Goal: Information Seeking & Learning: Learn about a topic

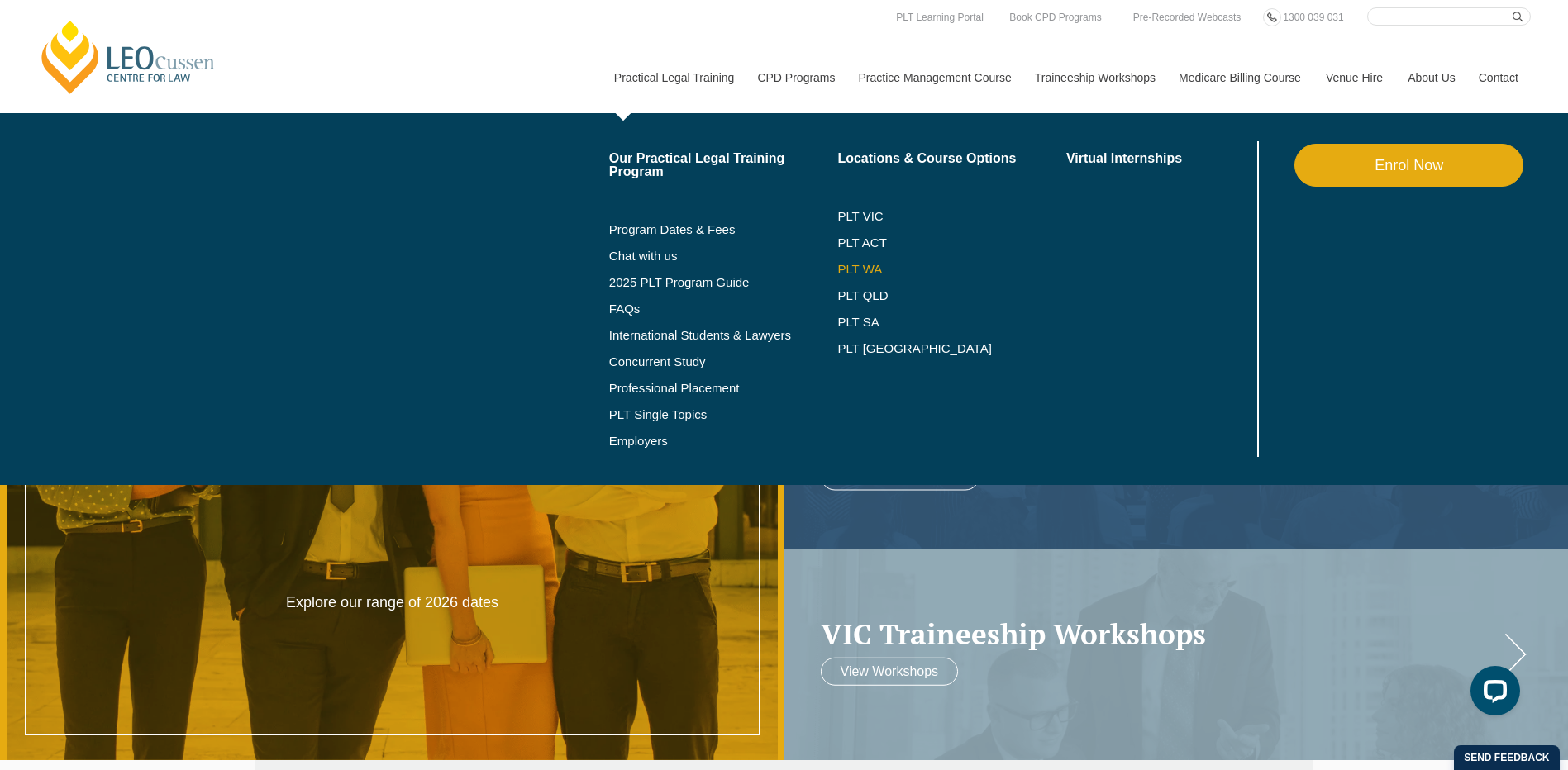
click at [863, 263] on link "PLT WA" at bounding box center [932, 269] width 188 height 14
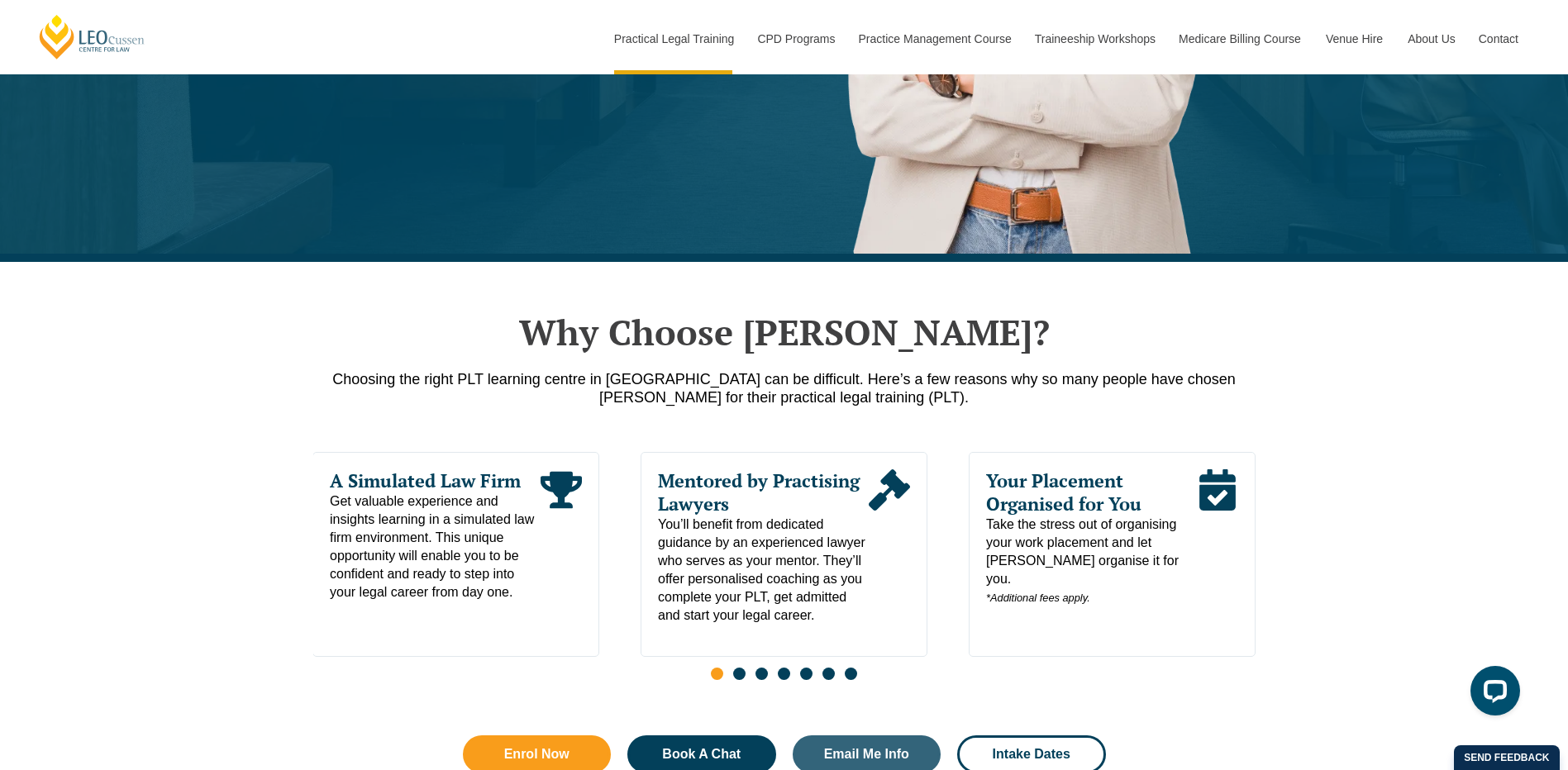
scroll to position [165, 0]
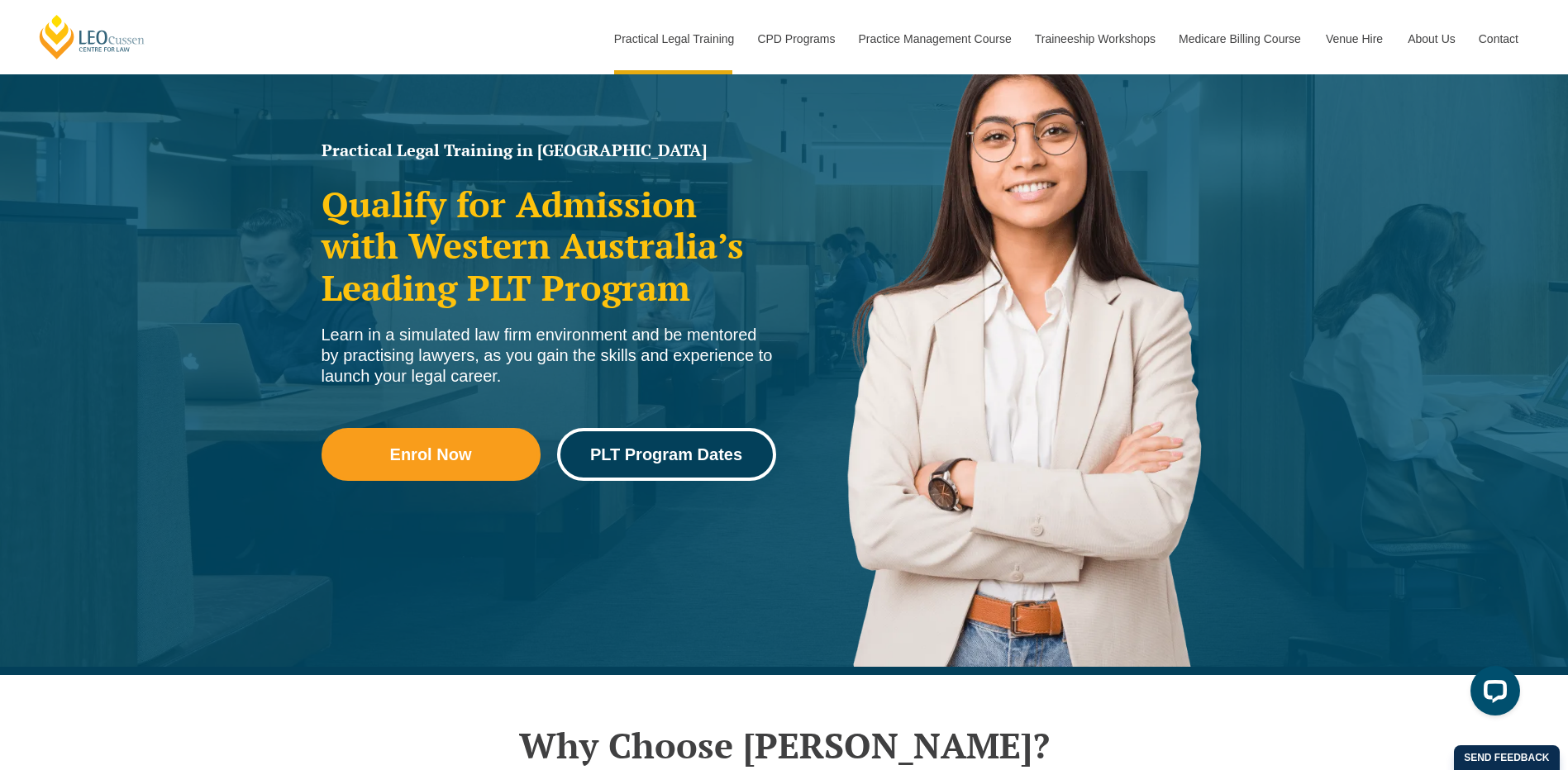
click at [678, 462] on span "PLT Program Dates" at bounding box center [666, 455] width 152 height 16
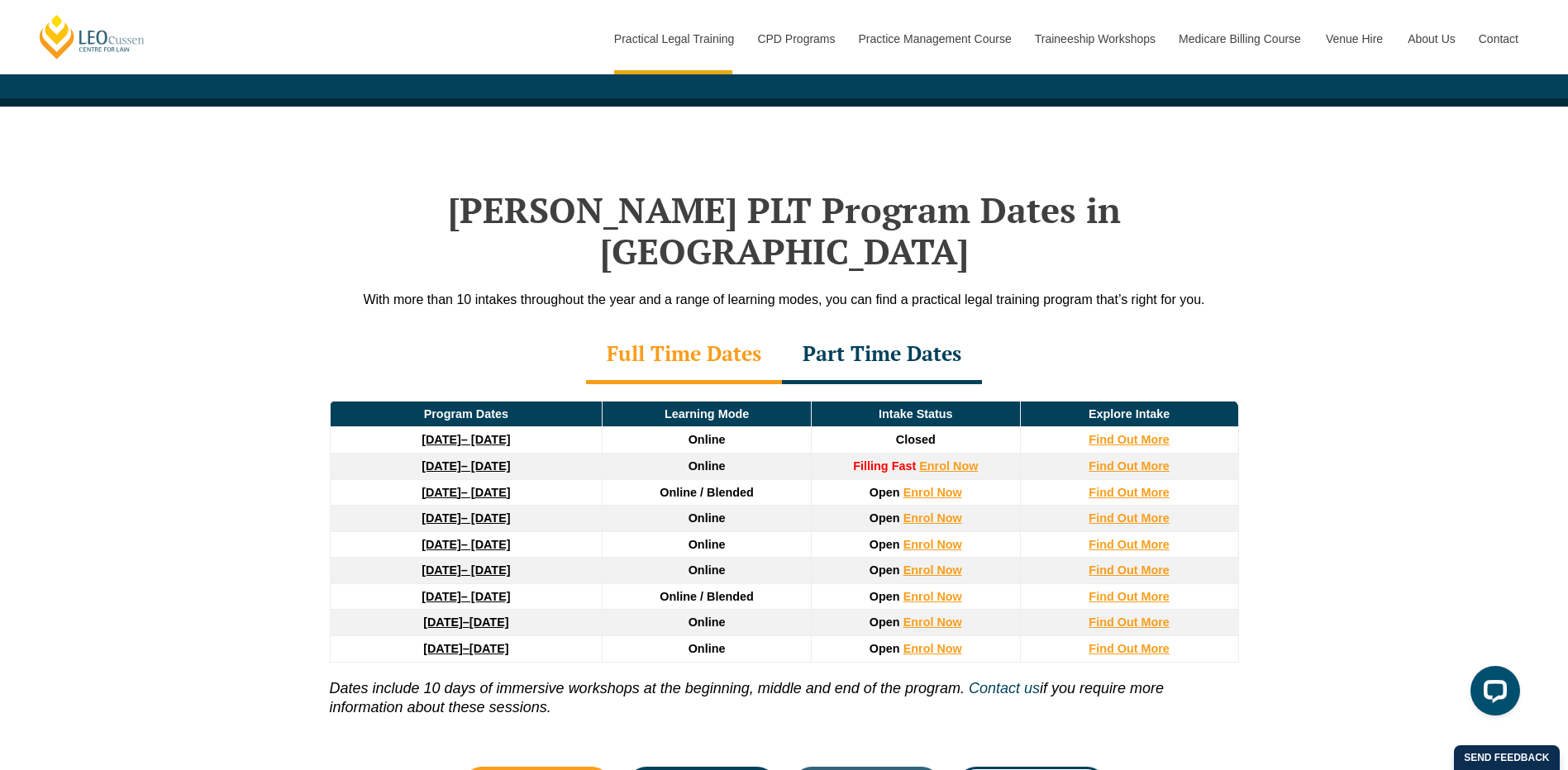
scroll to position [2157, 0]
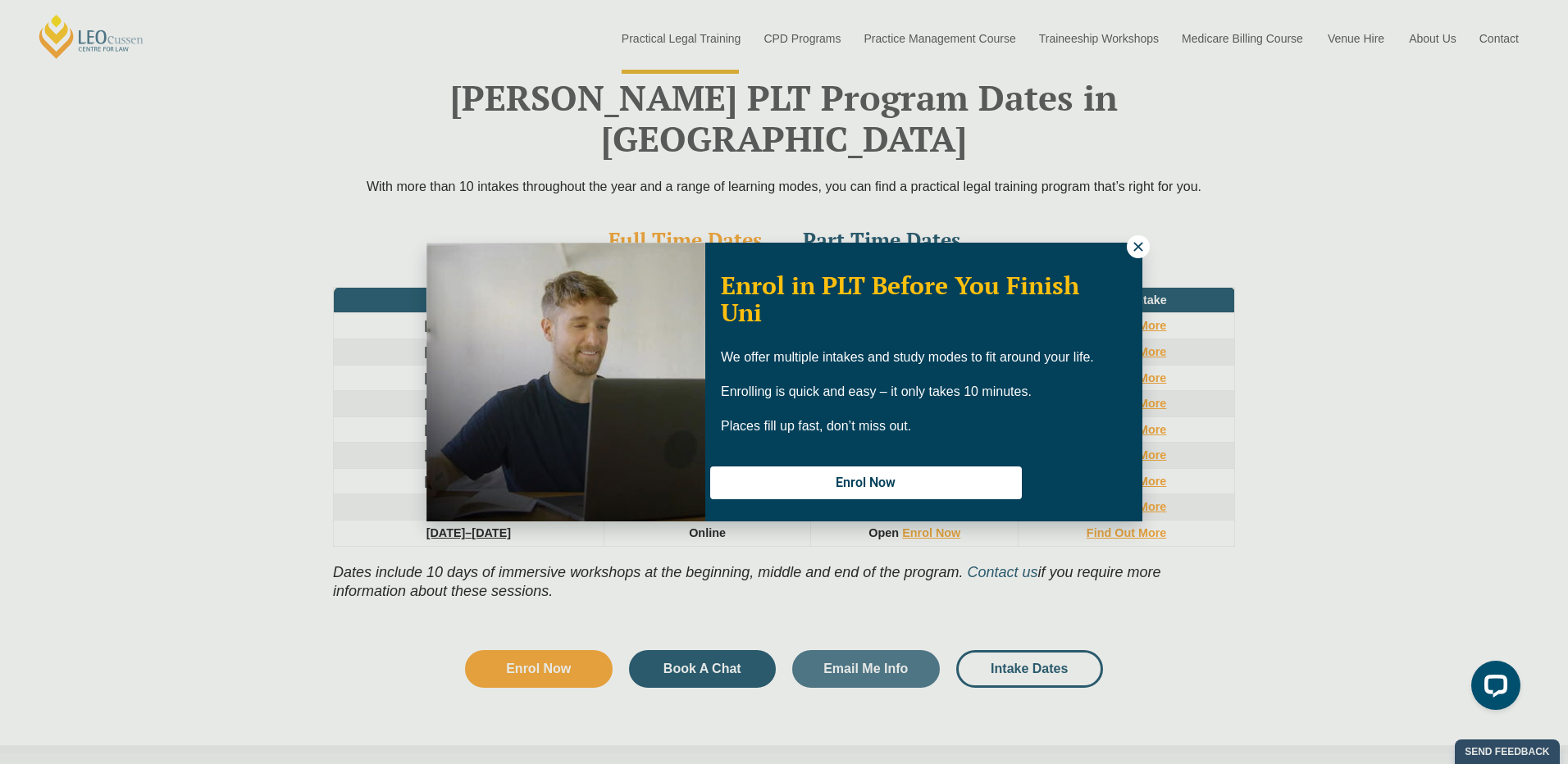
click at [1138, 244] on icon at bounding box center [1138, 247] width 14 height 14
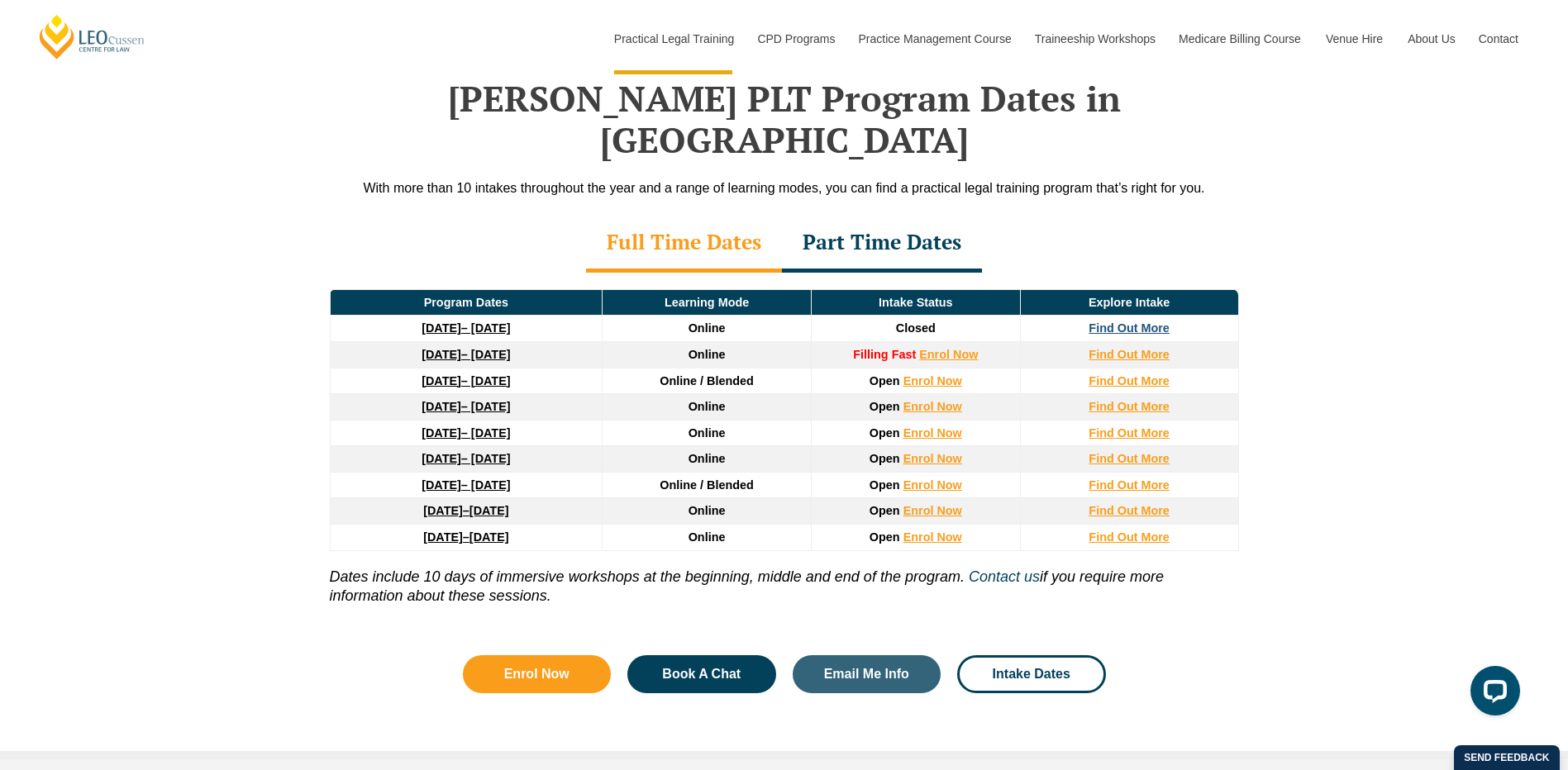
click at [1115, 322] on strong "Find Out More" at bounding box center [1129, 328] width 81 height 14
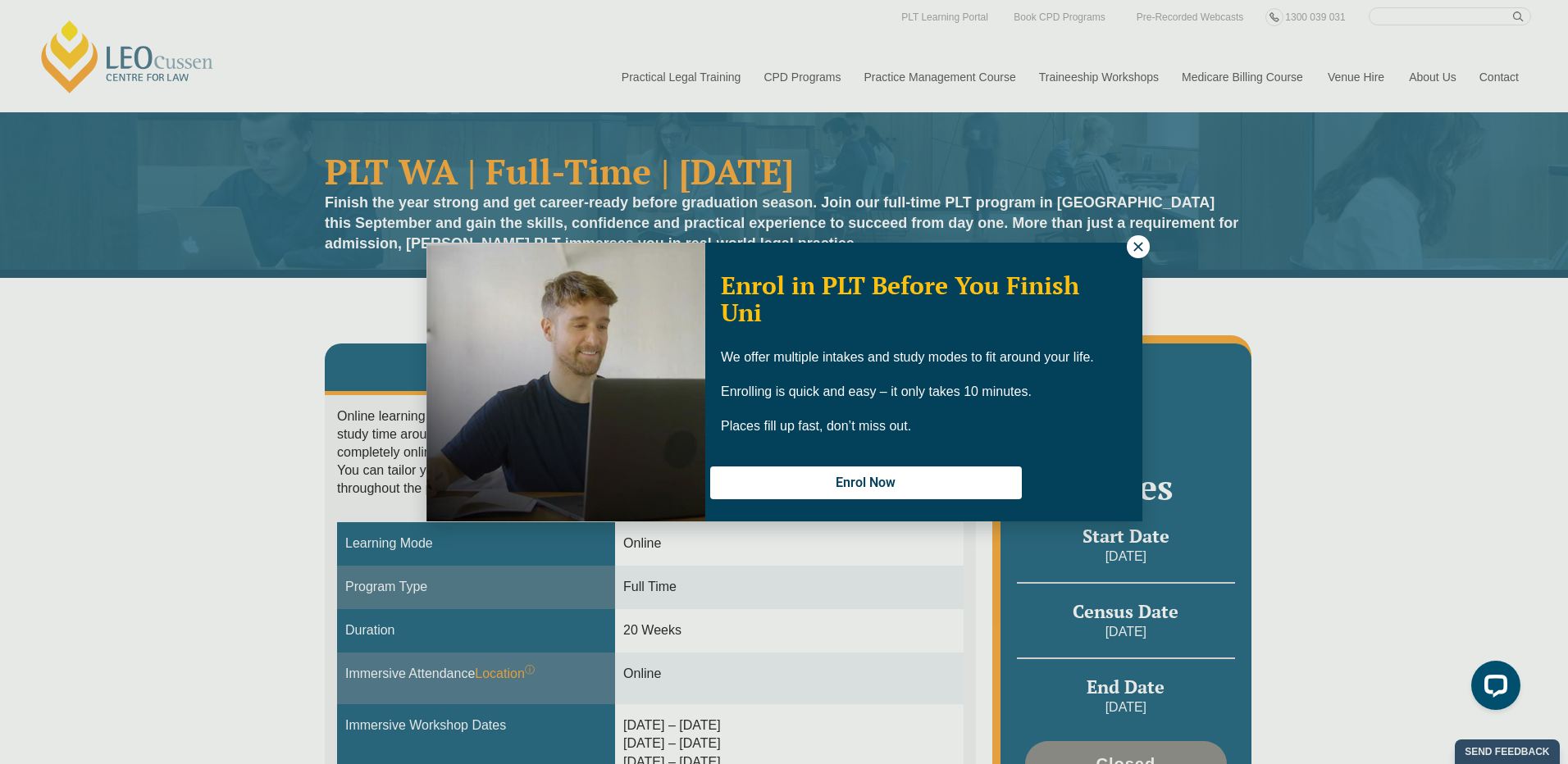
click at [1138, 248] on icon at bounding box center [1138, 247] width 9 height 9
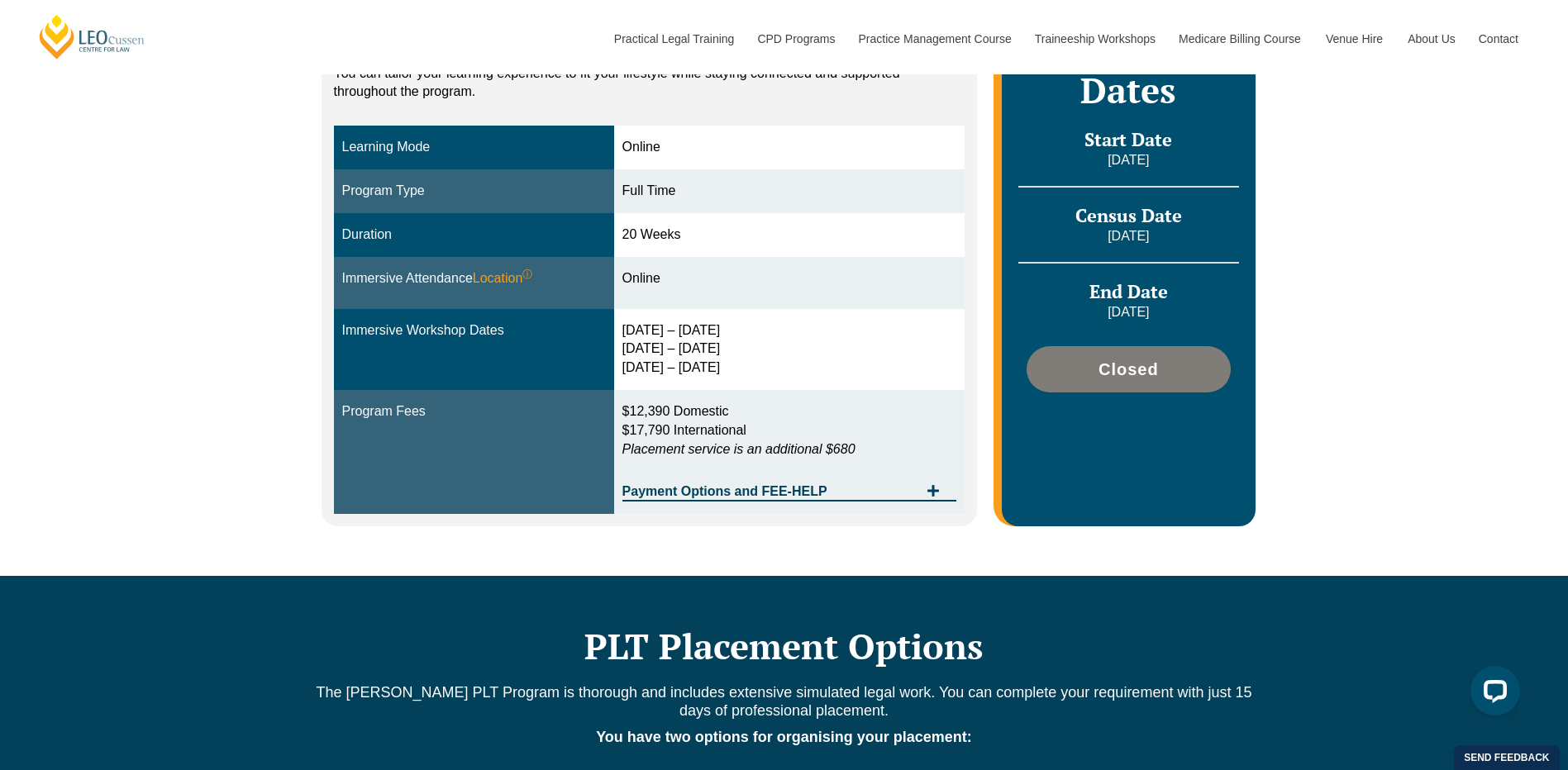
scroll to position [413, 0]
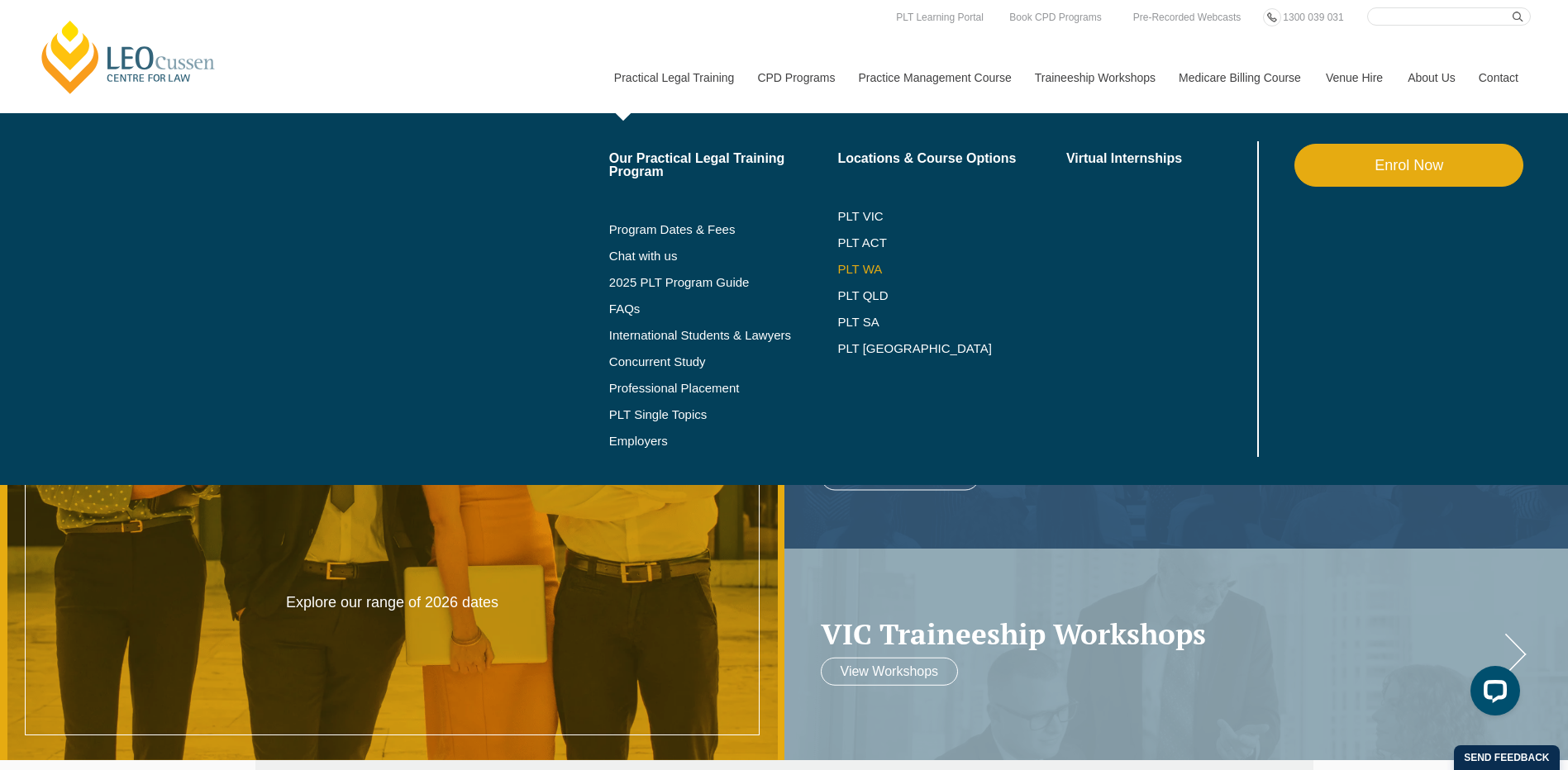
click at [866, 266] on link "PLT WA" at bounding box center [932, 269] width 188 height 14
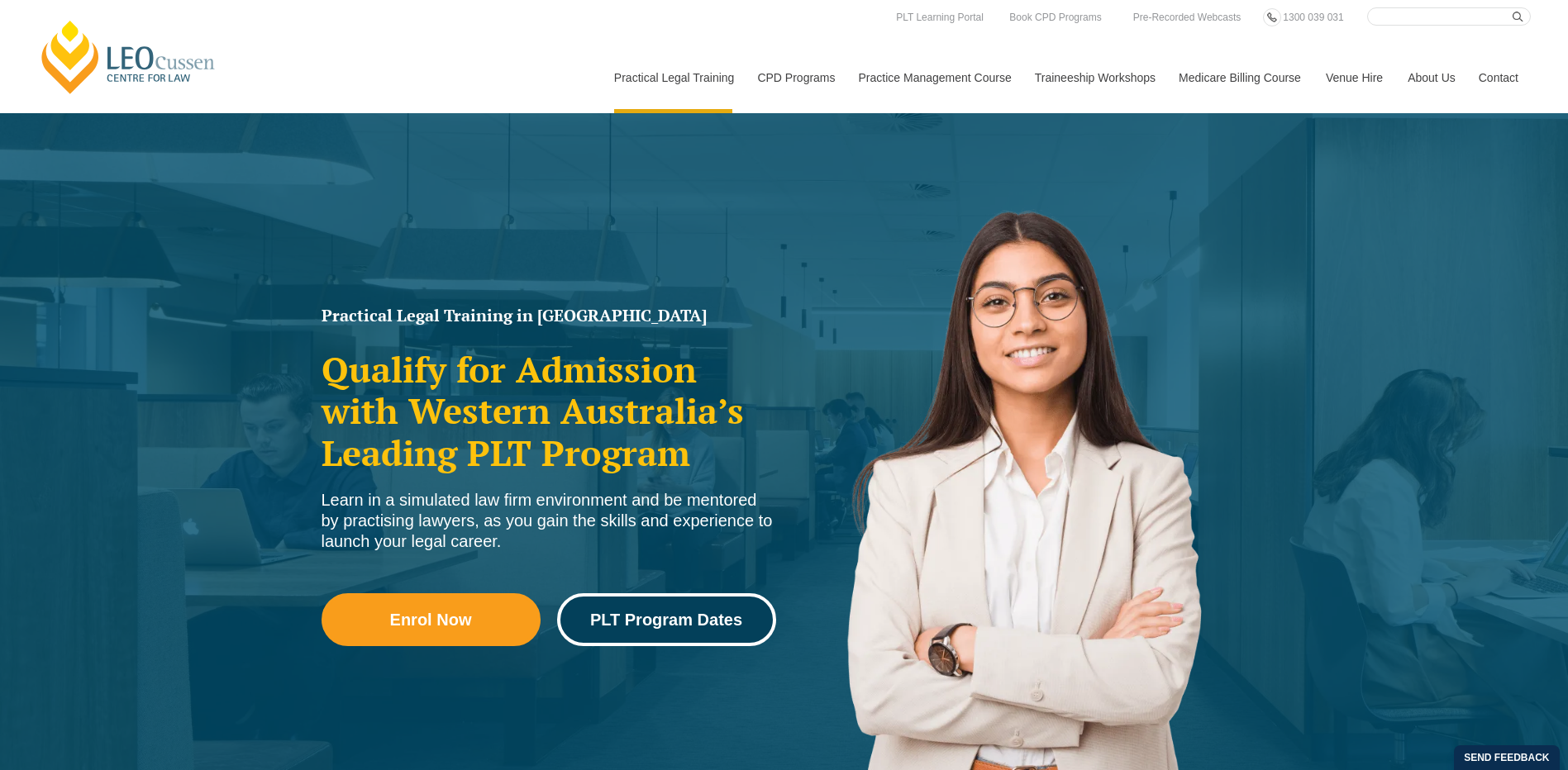
click at [658, 631] on link "PLT Program Dates" at bounding box center [666, 620] width 219 height 53
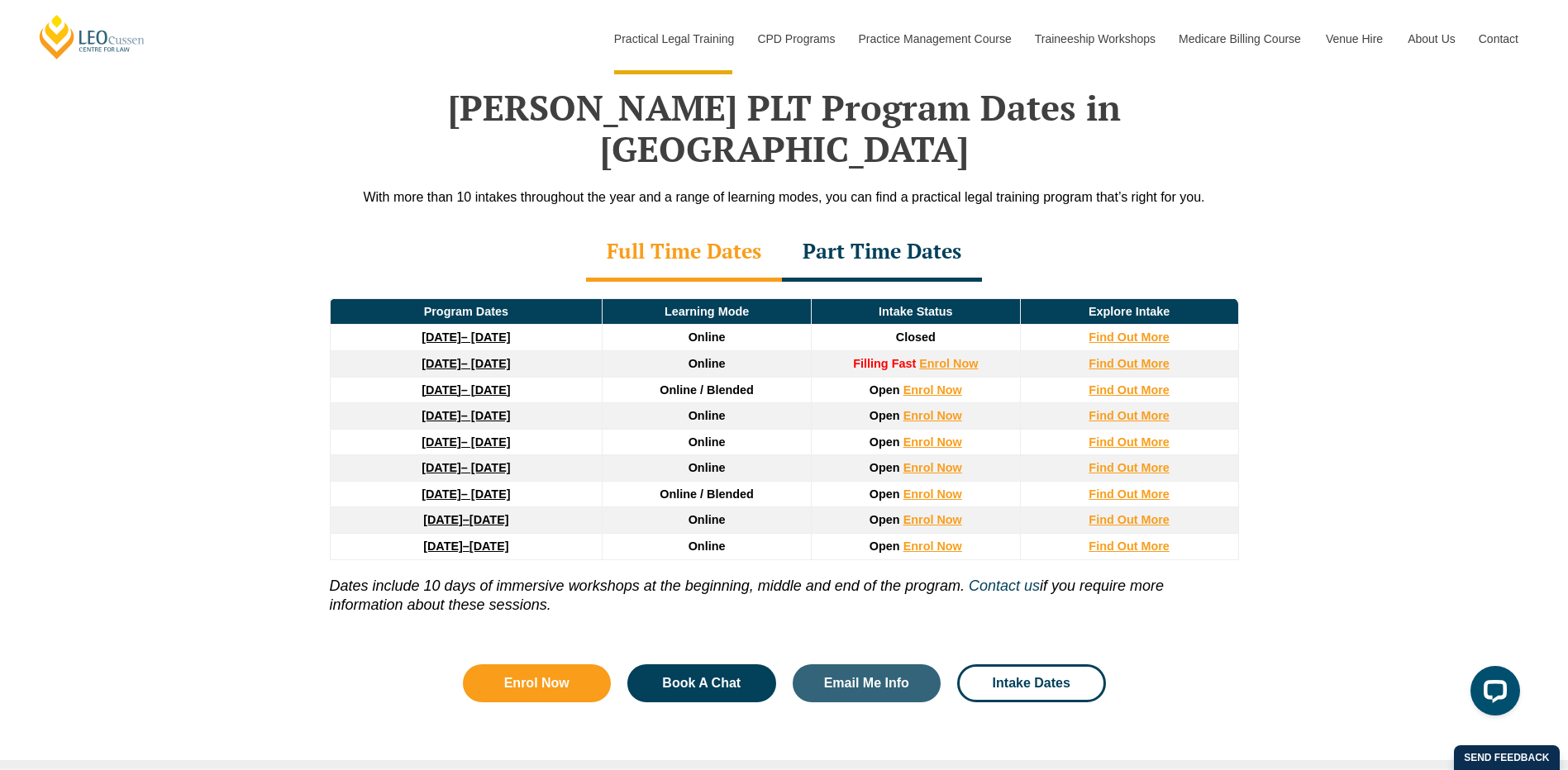
scroll to position [2157, 0]
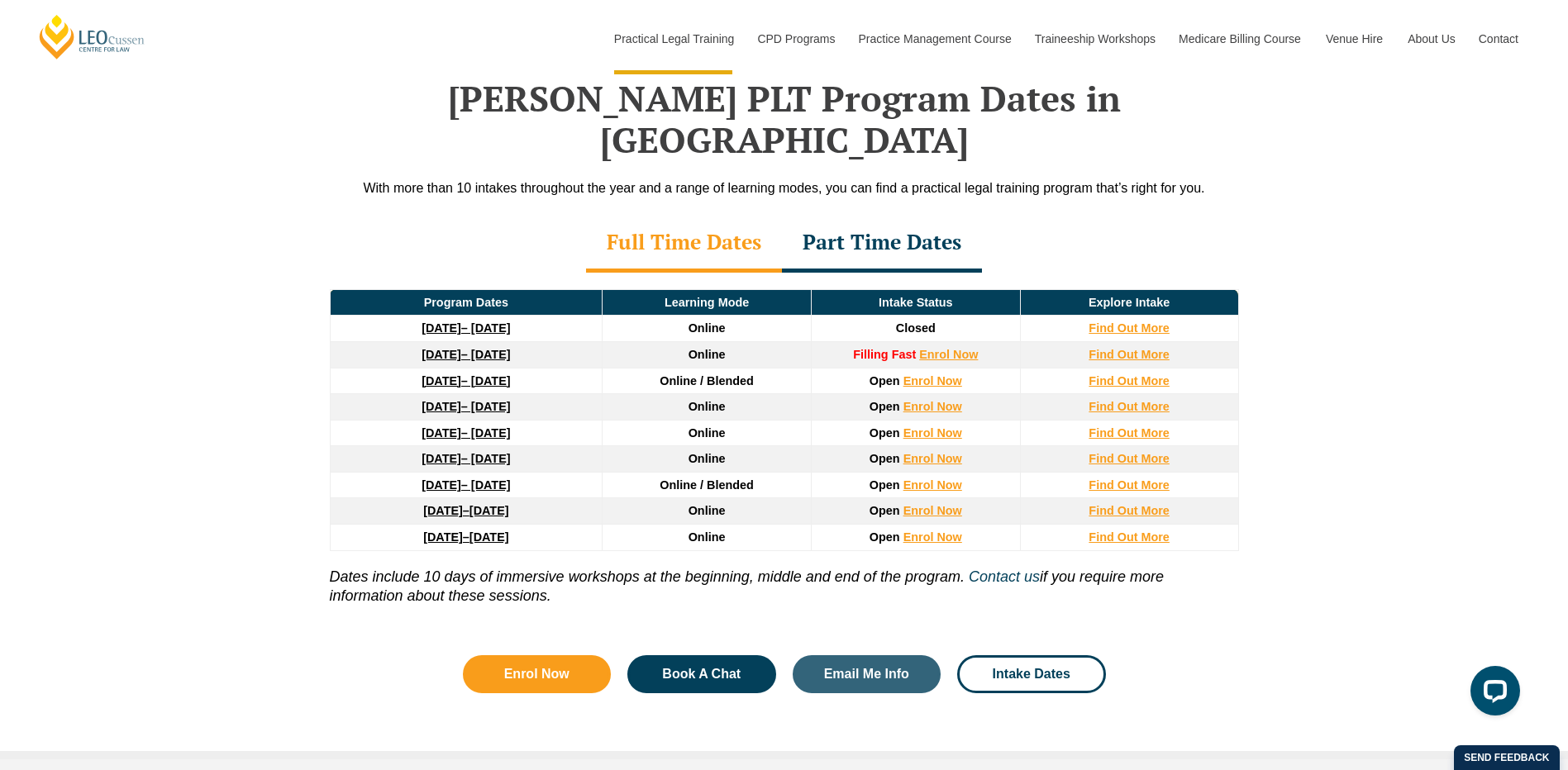
click at [897, 215] on div "Part Time Dates" at bounding box center [882, 243] width 200 height 57
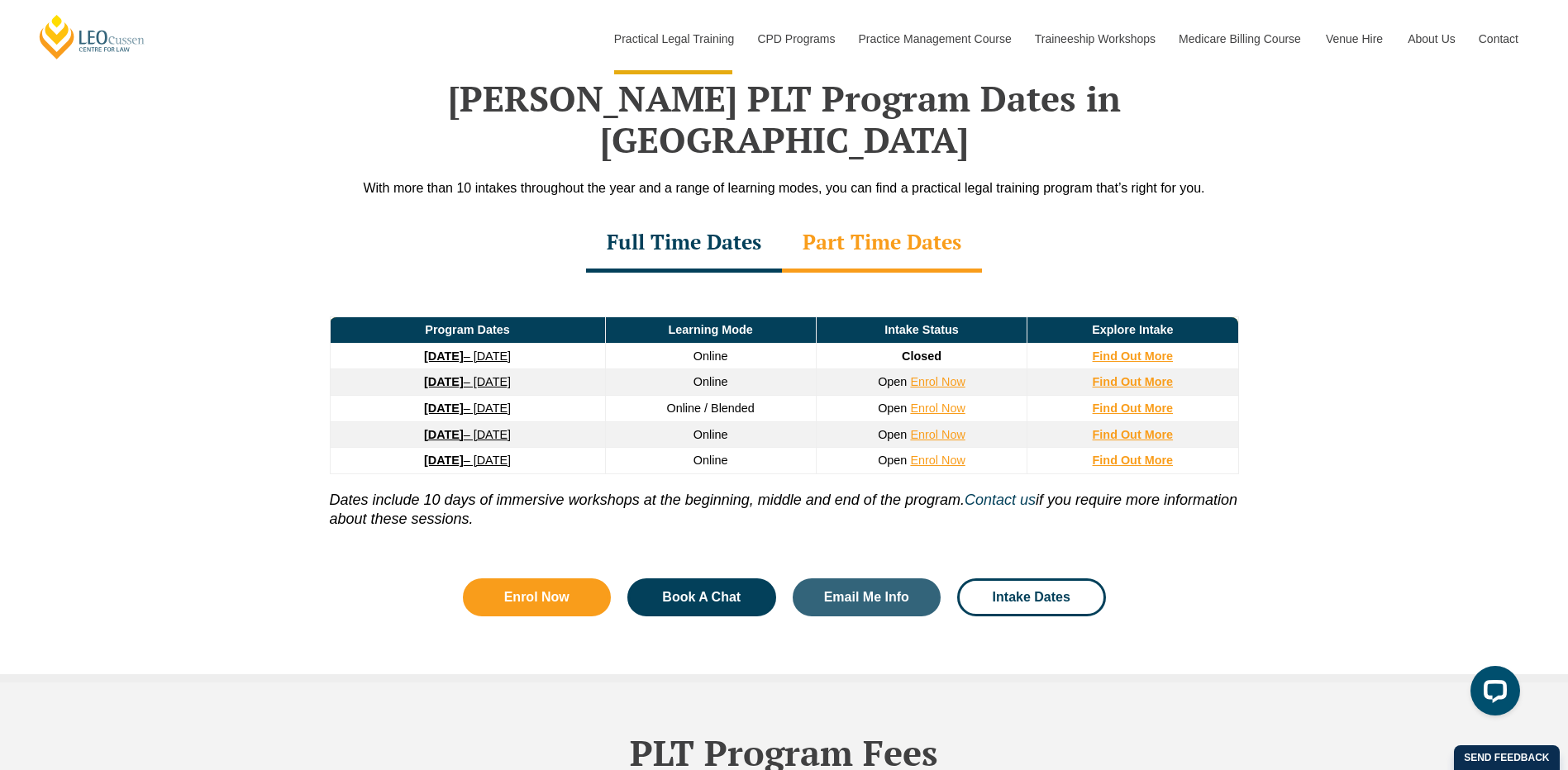
click at [706, 215] on div "Full Time Dates" at bounding box center [684, 243] width 196 height 57
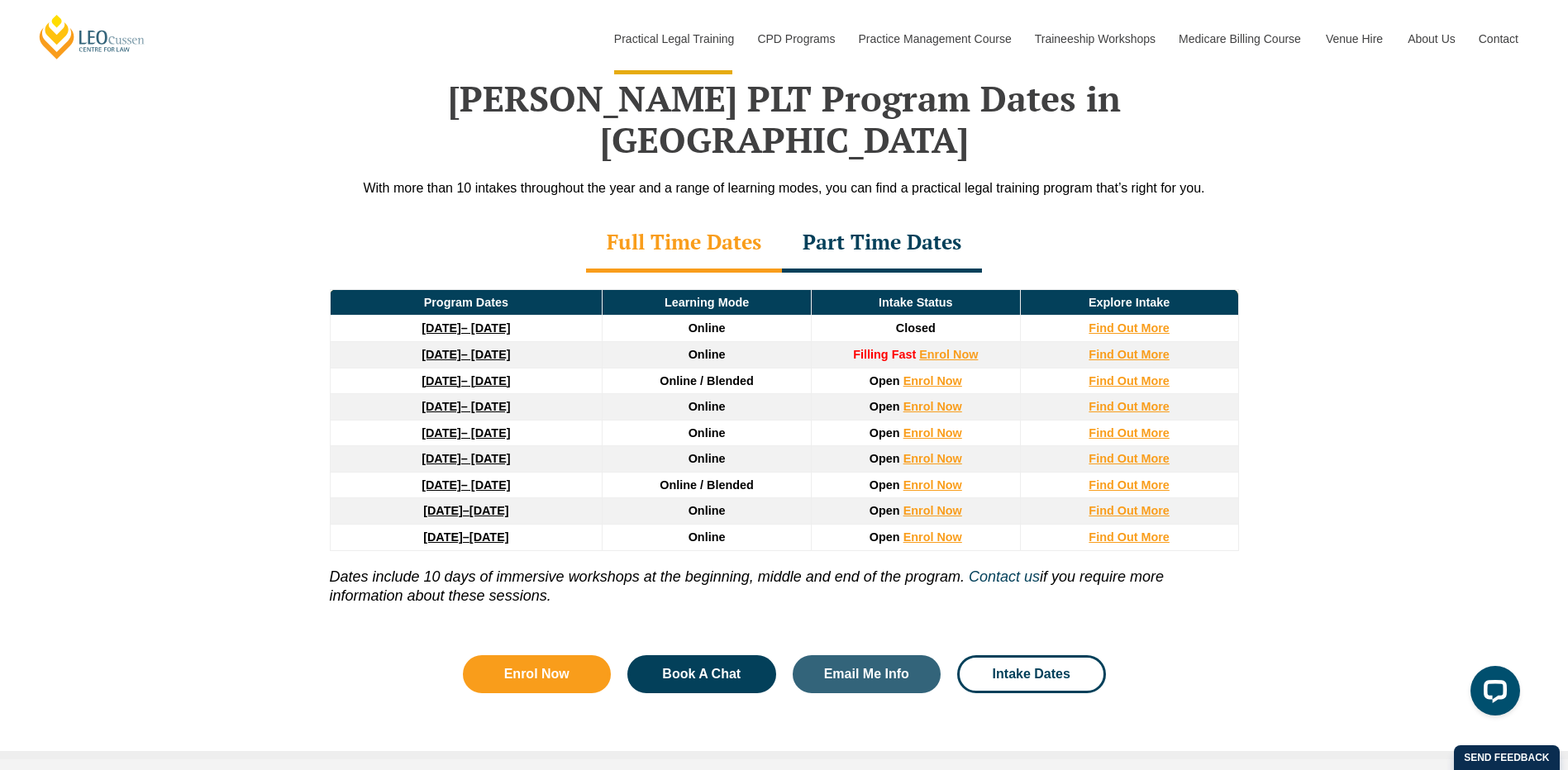
click at [840, 215] on div "Part Time Dates" at bounding box center [882, 243] width 200 height 57
